Goal: Transaction & Acquisition: Purchase product/service

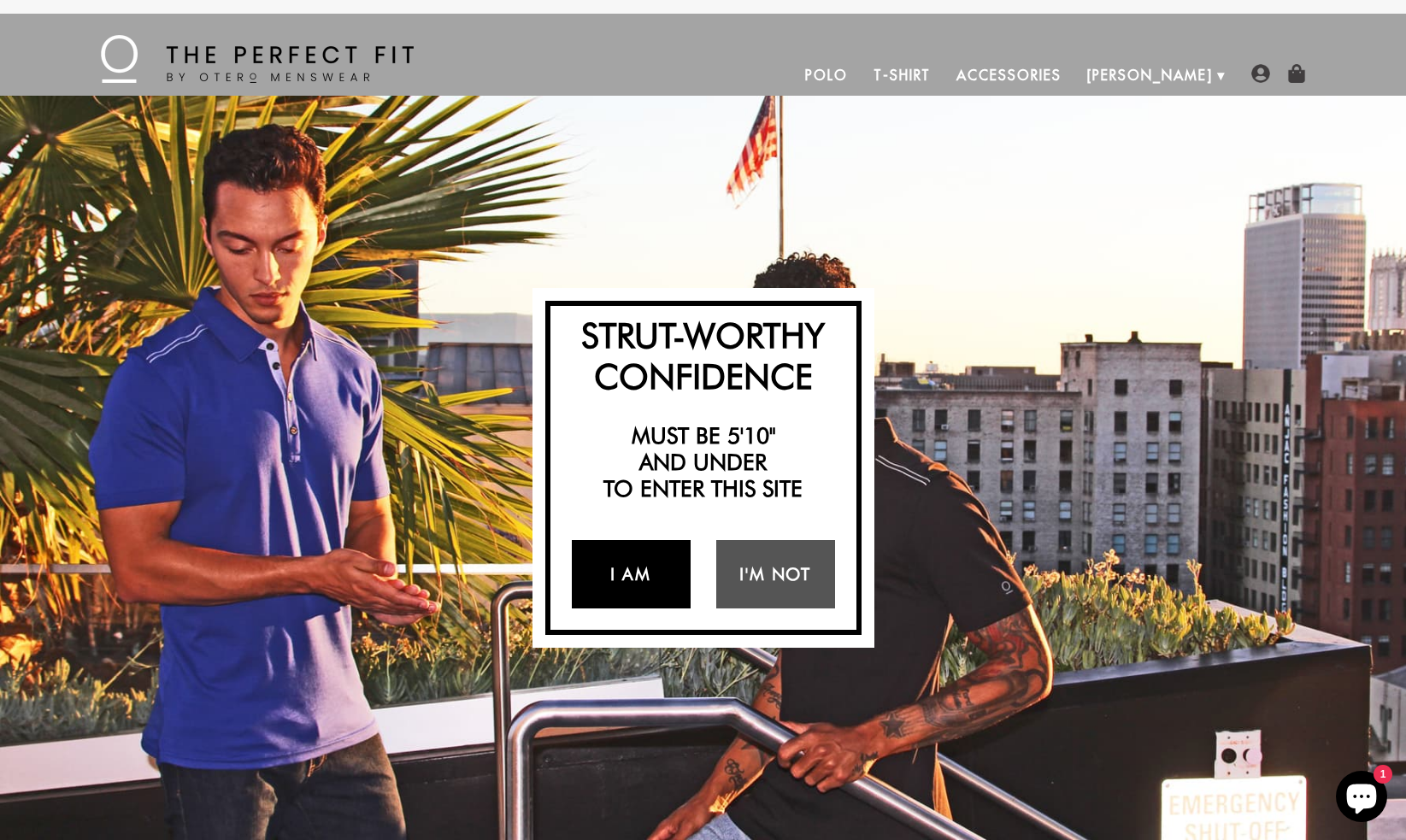
click at [628, 576] on link "I Am" at bounding box center [631, 574] width 119 height 68
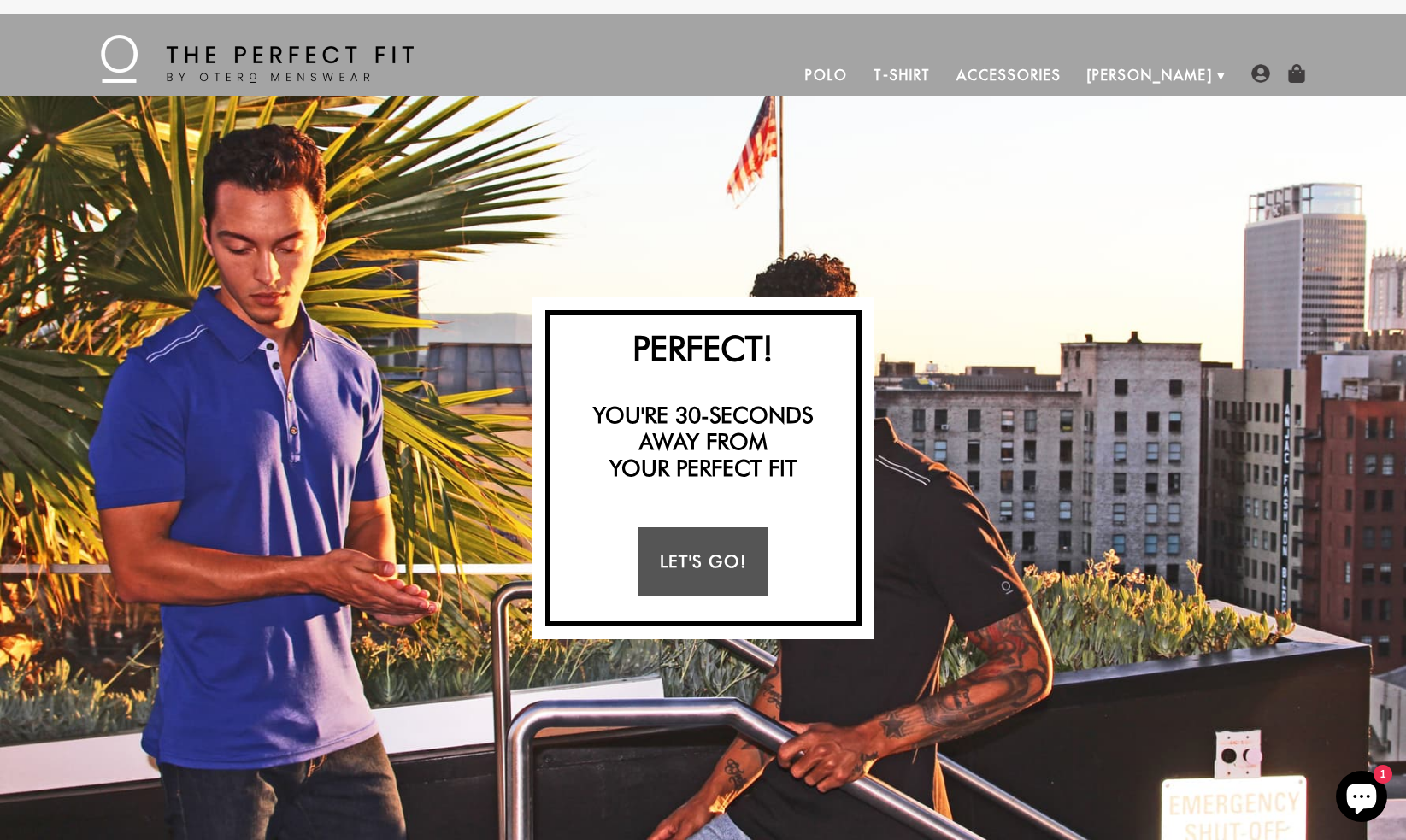
click at [692, 554] on link "Let's Go!" at bounding box center [703, 561] width 129 height 68
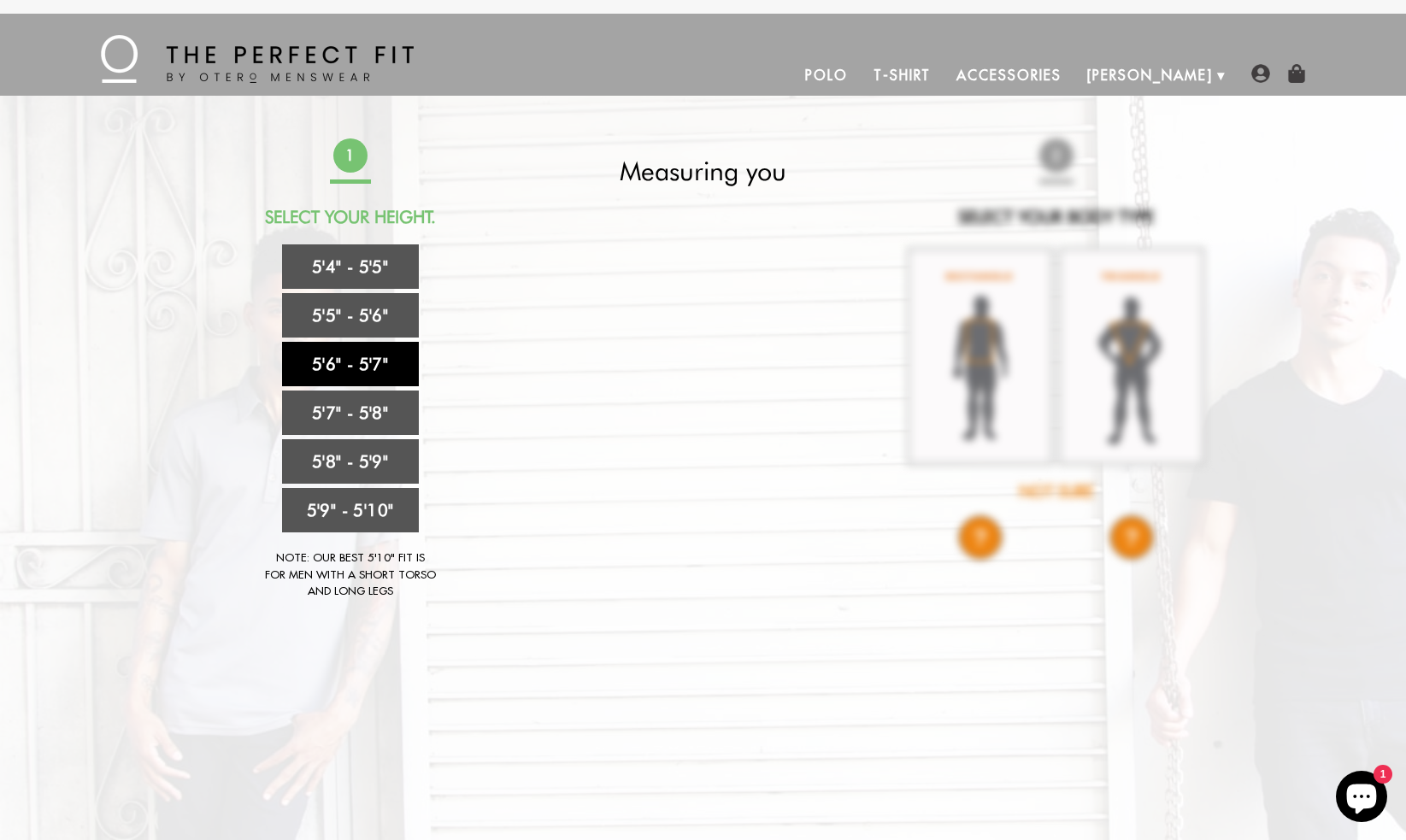
click at [374, 364] on link "5'6" - 5'7"" at bounding box center [350, 363] width 136 height 44
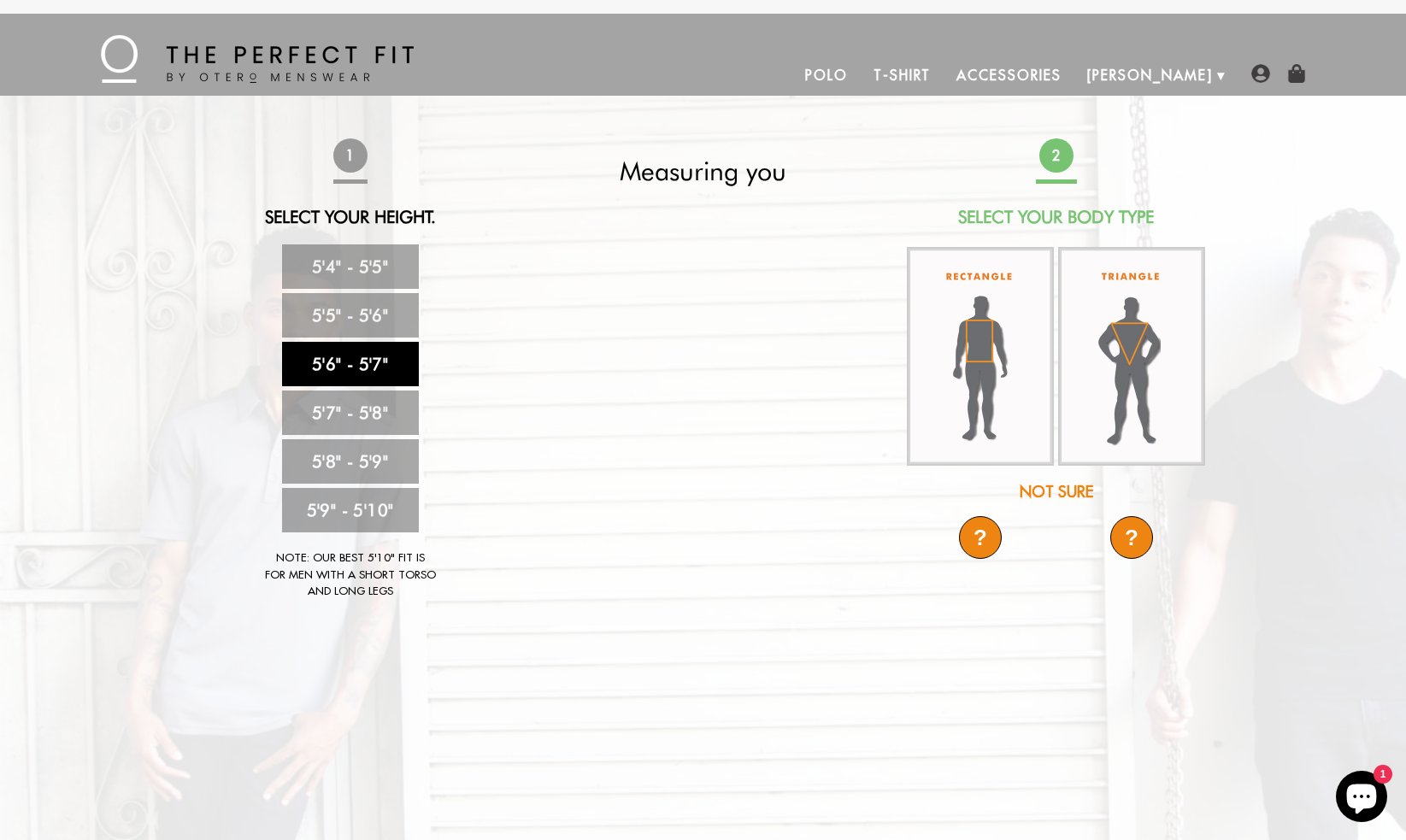
click at [1058, 487] on div "Not Sure" at bounding box center [1056, 492] width 303 height 23
click at [1052, 491] on div "Not Sure" at bounding box center [1056, 492] width 303 height 23
click at [984, 384] on img at bounding box center [980, 356] width 147 height 219
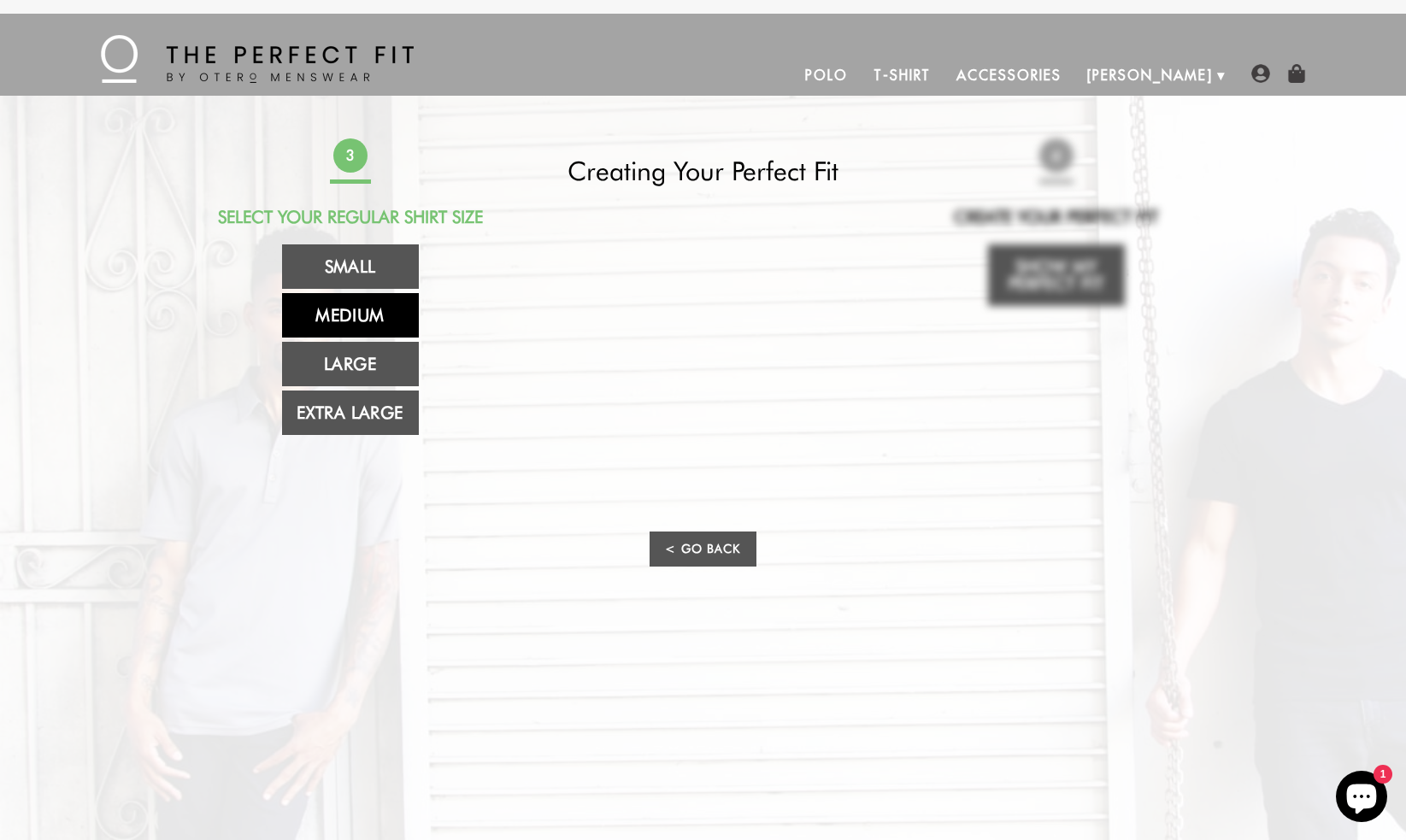
click at [335, 310] on link "Medium" at bounding box center [350, 314] width 136 height 44
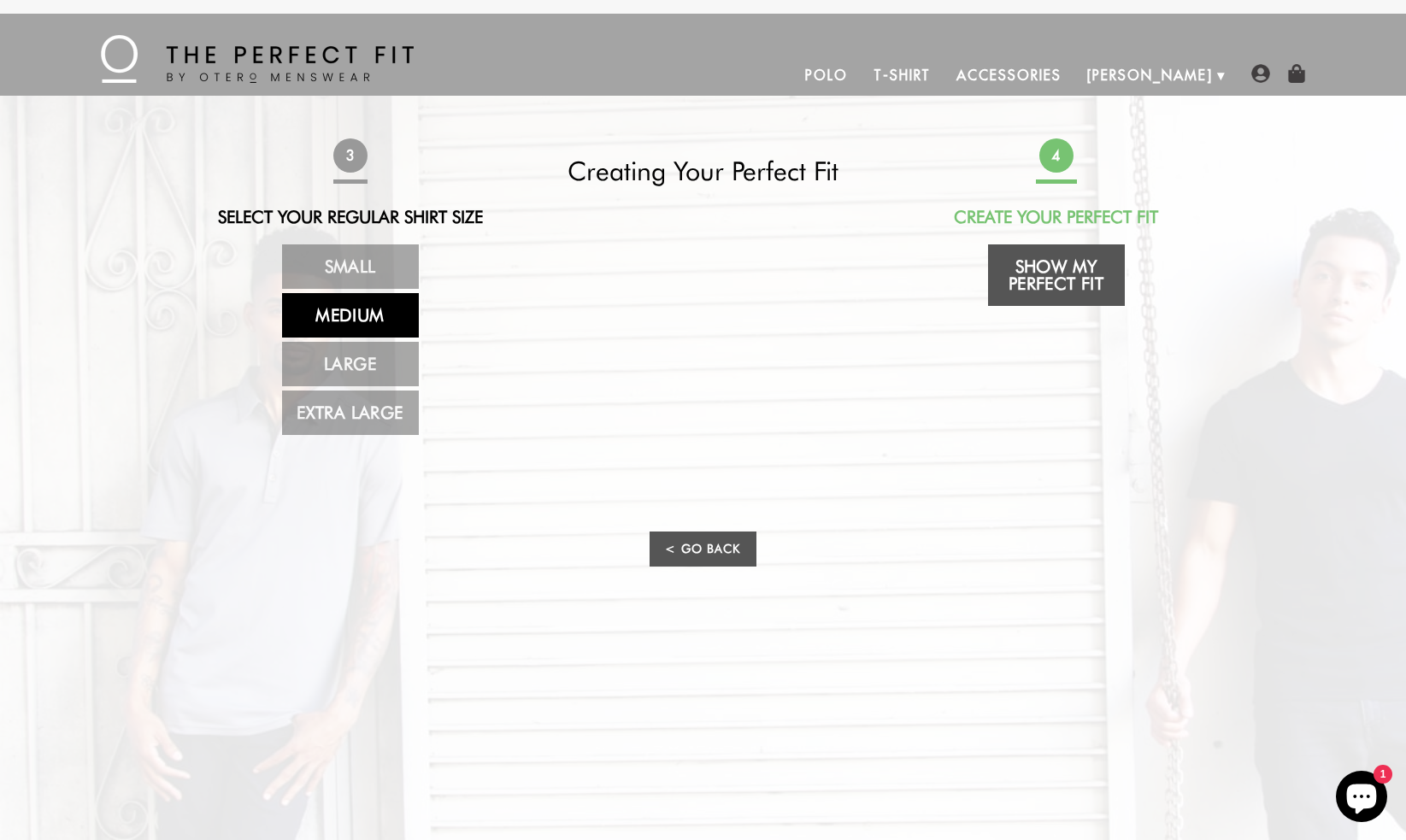
scroll to position [5, 0]
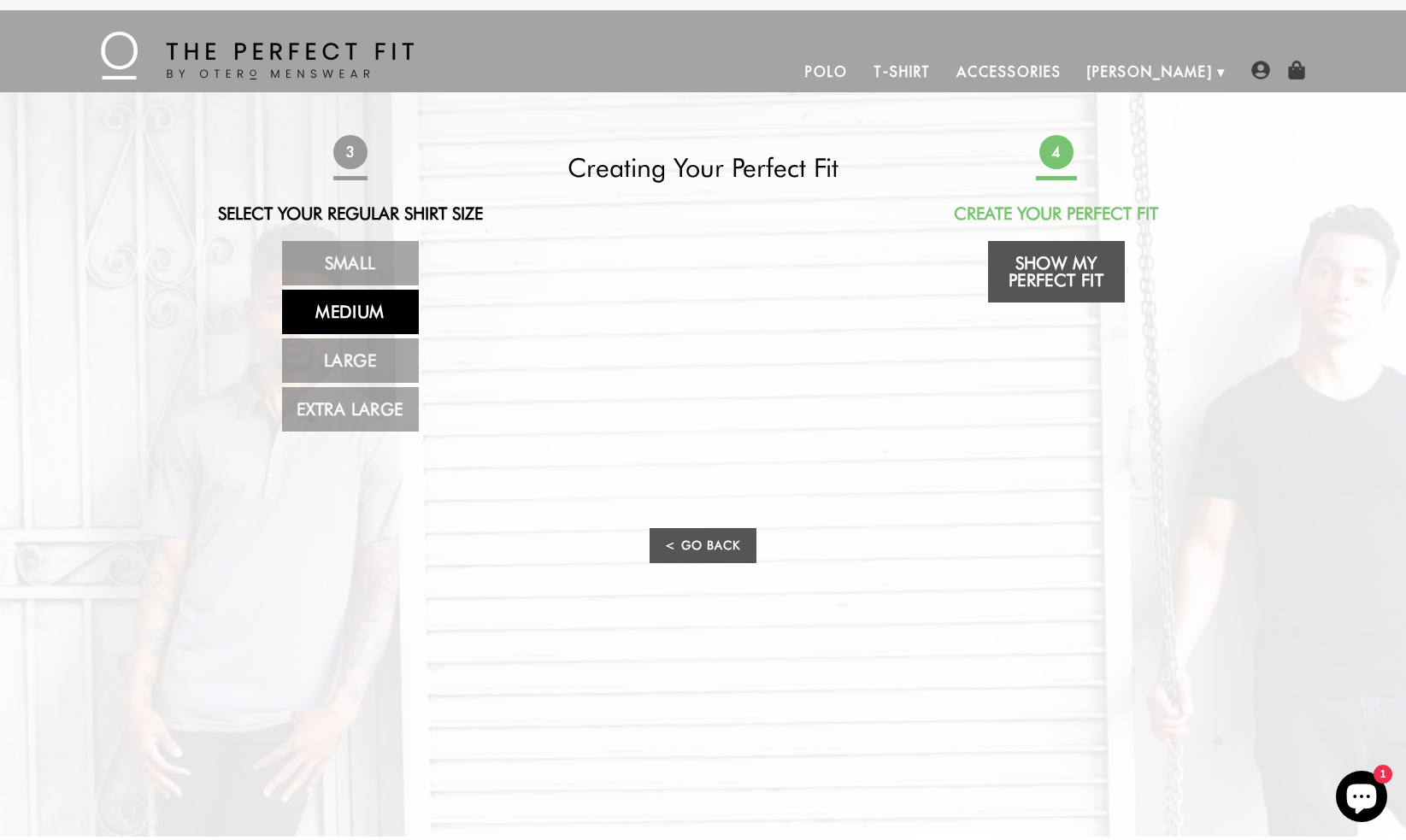
click at [1055, 267] on link "Show My Perfect Fit" at bounding box center [1056, 271] width 136 height 62
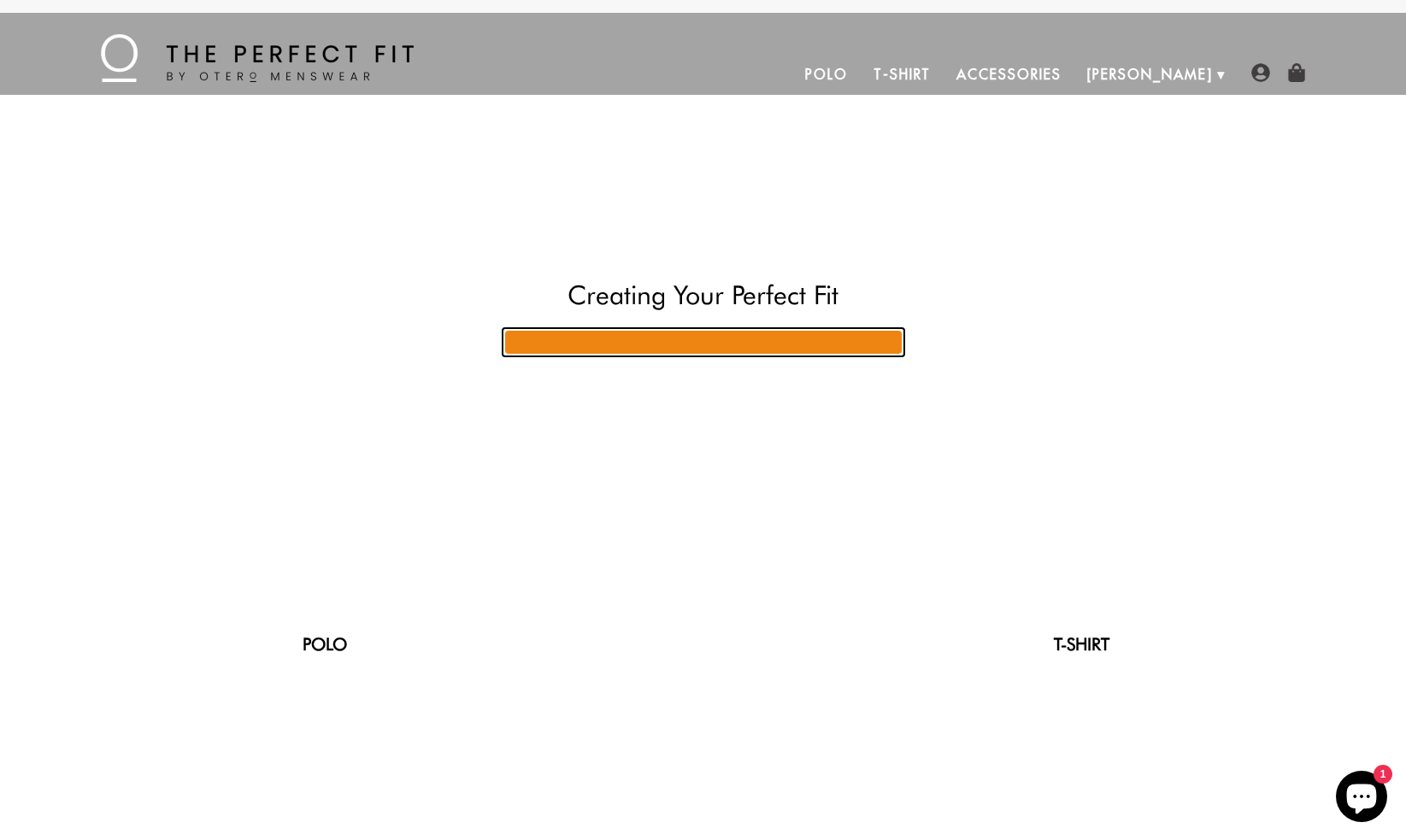
scroll to position [0, 0]
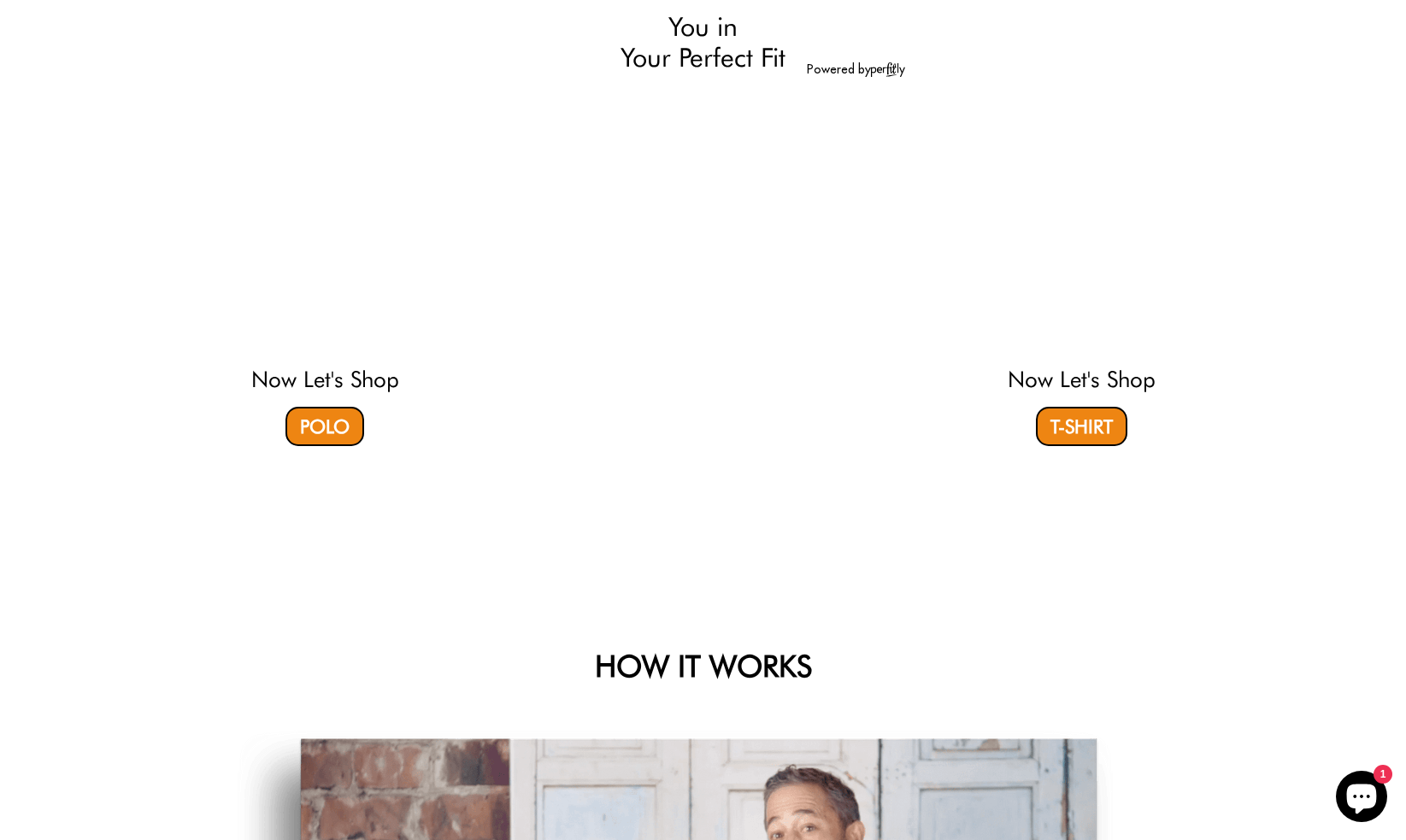
select select "56-57"
select select "M"
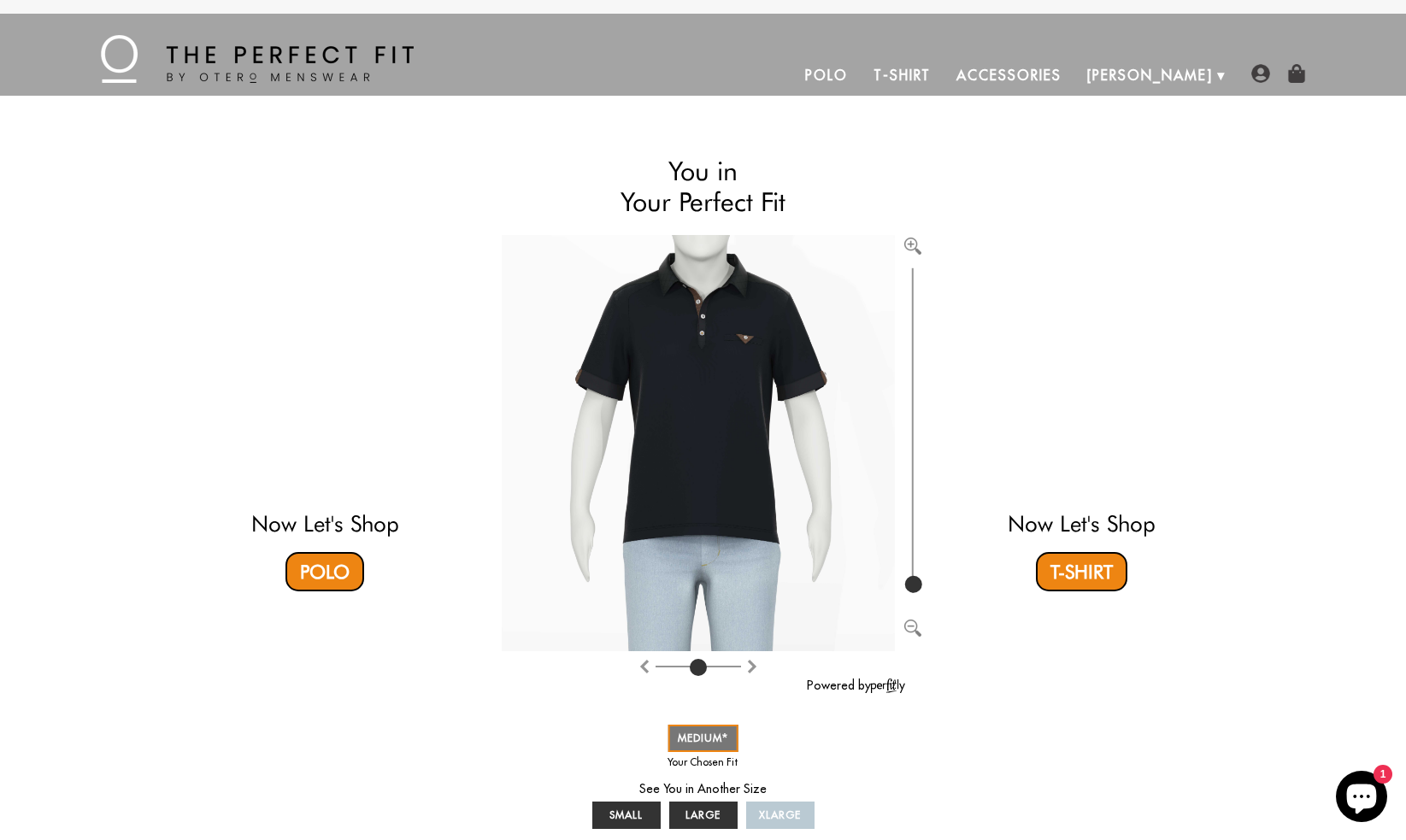
click at [1074, 72] on link "Accessories" at bounding box center [1008, 75] width 130 height 41
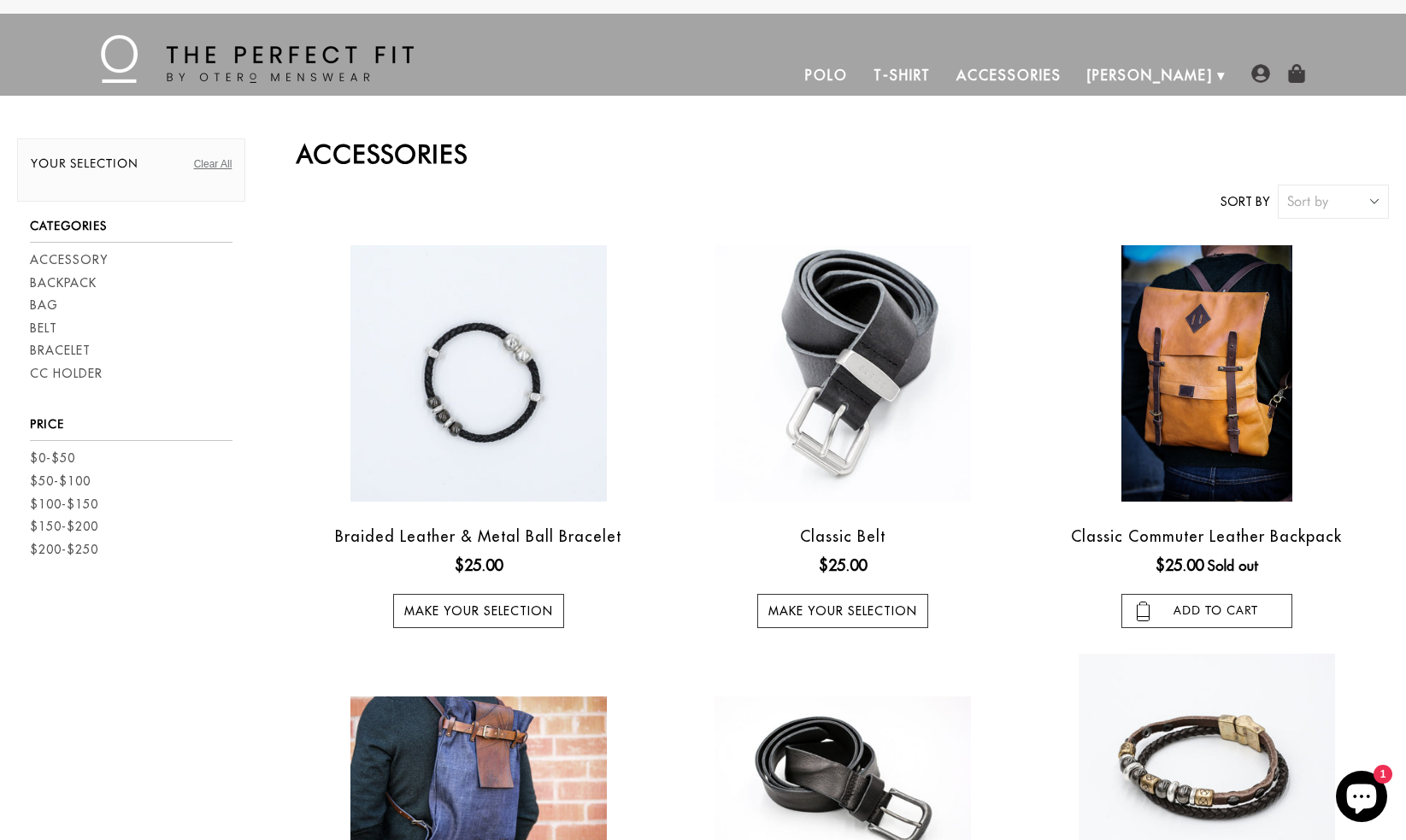
click at [944, 77] on link "T-Shirt" at bounding box center [901, 75] width 83 height 41
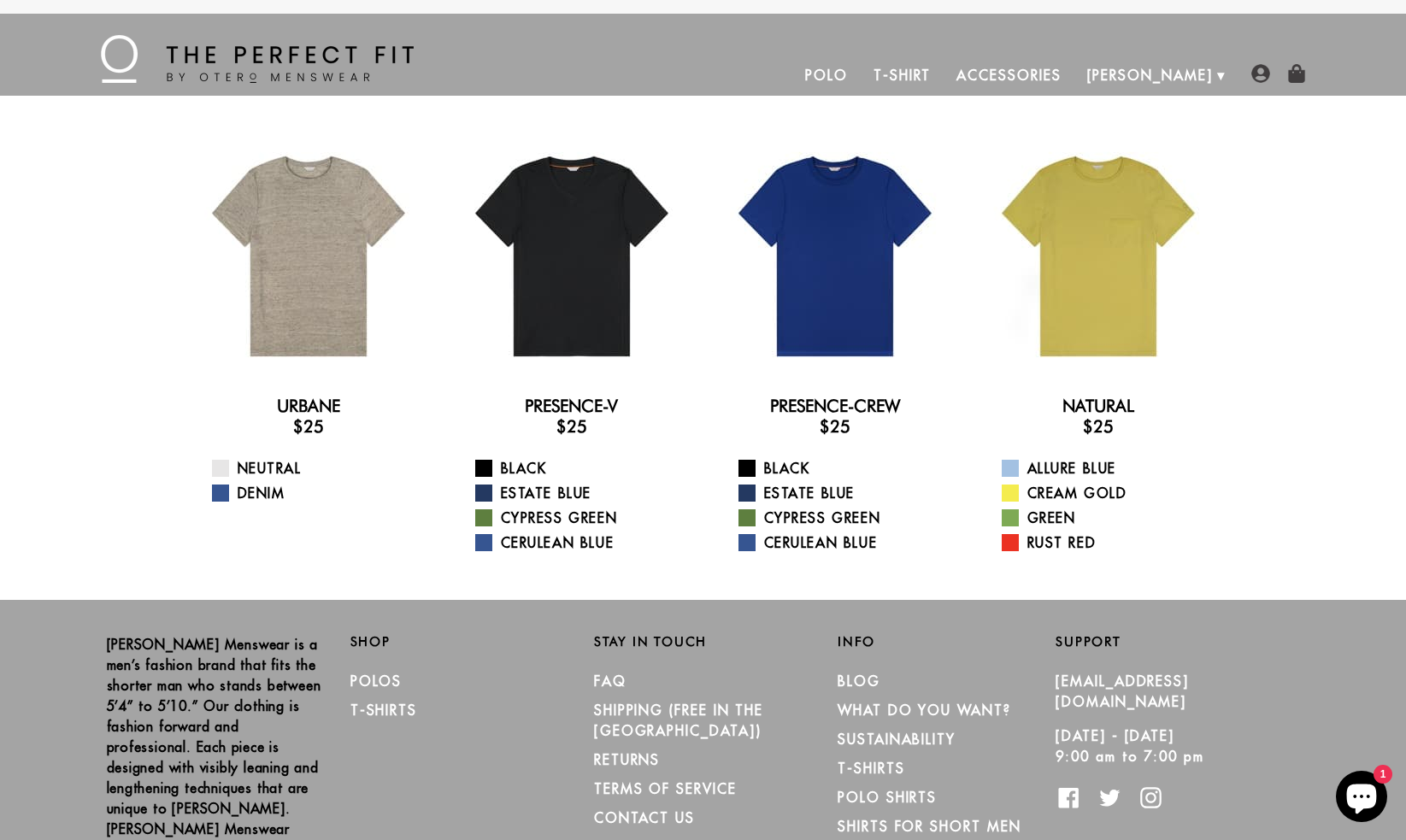
click at [944, 74] on link "T-Shirt" at bounding box center [901, 75] width 83 height 41
